Goal: Transaction & Acquisition: Purchase product/service

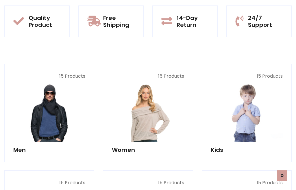
scroll to position [471, 0]
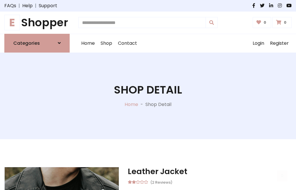
click at [37, 23] on h1 "E Shopper" at bounding box center [36, 22] width 65 height 13
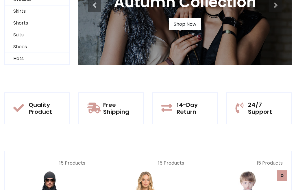
scroll to position [56, 0]
